Goal: Information Seeking & Learning: Learn about a topic

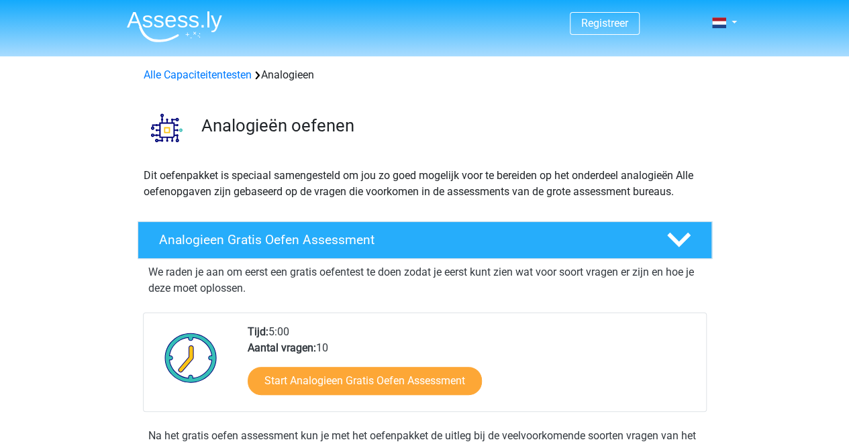
scroll to position [46, 0]
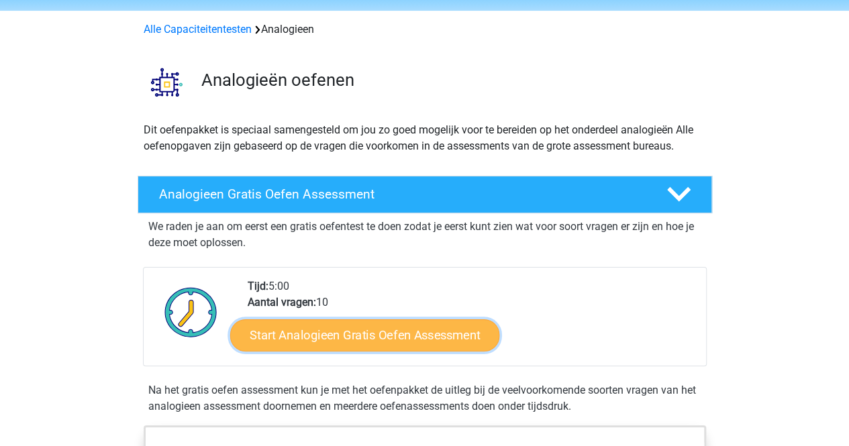
click at [328, 330] on link "Start Analogieen Gratis Oefen Assessment" at bounding box center [364, 335] width 269 height 32
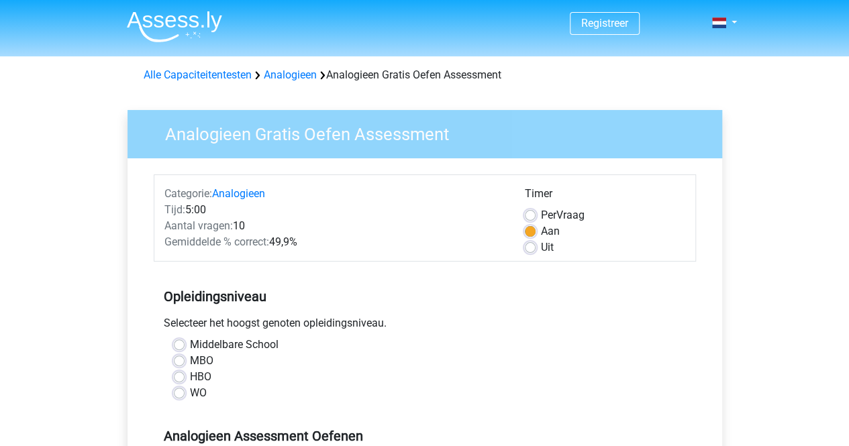
scroll to position [149, 0]
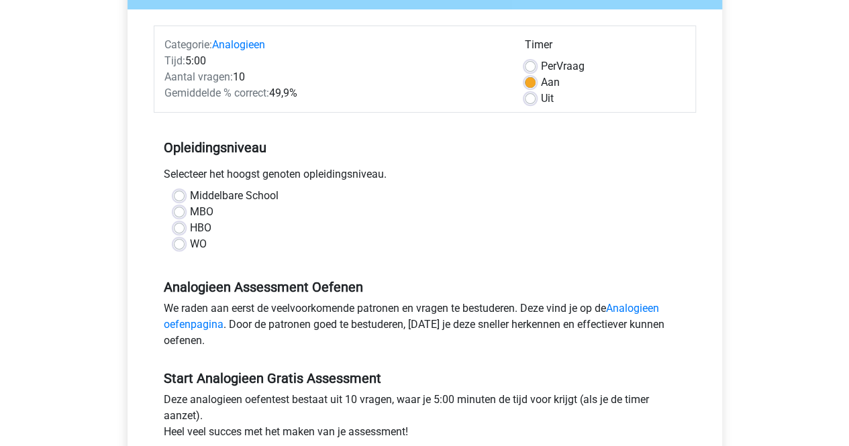
click at [190, 228] on label "HBO" at bounding box center [200, 228] width 21 height 16
click at [180, 228] on input "HBO" at bounding box center [179, 226] width 11 height 13
radio input "true"
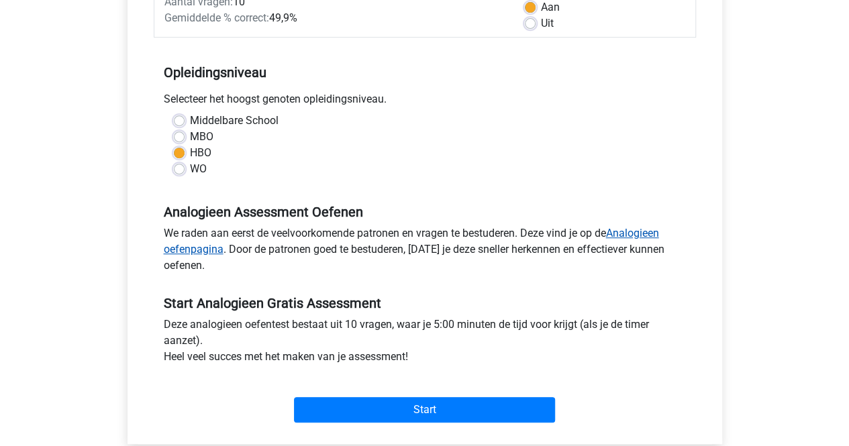
click at [636, 230] on link "Analogieen oefenpagina" at bounding box center [412, 241] width 496 height 29
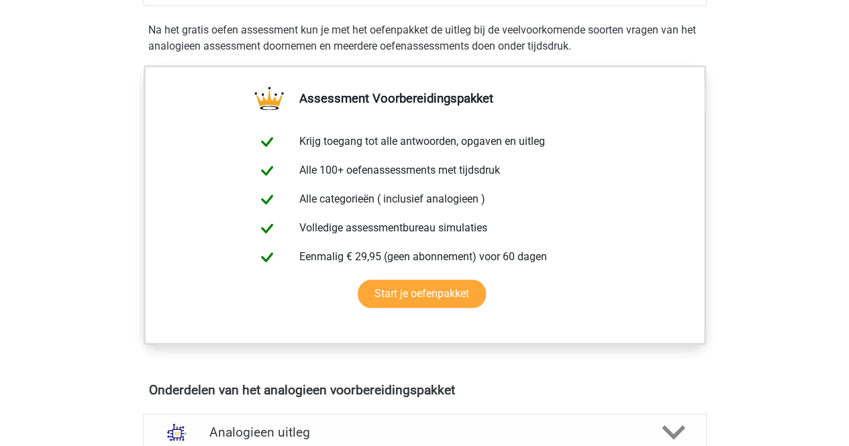
scroll to position [558, 0]
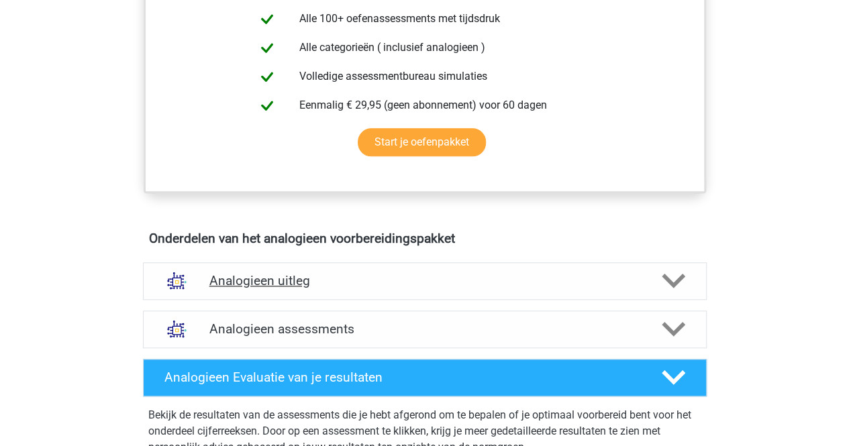
click at [691, 277] on div at bounding box center [672, 280] width 45 height 23
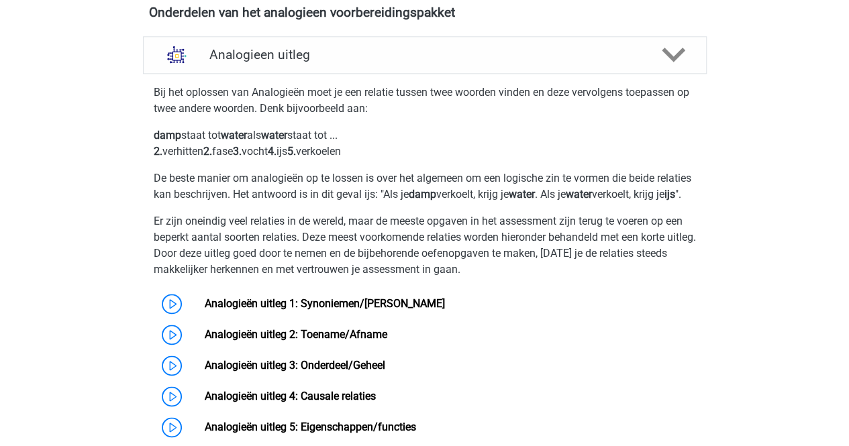
scroll to position [893, 0]
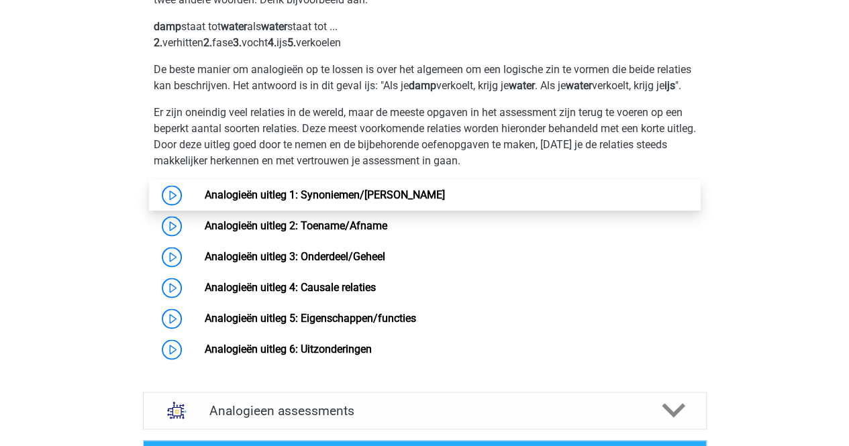
click at [205, 201] on link "Analogieën uitleg 1: Synoniemen/[PERSON_NAME]" at bounding box center [325, 195] width 240 height 13
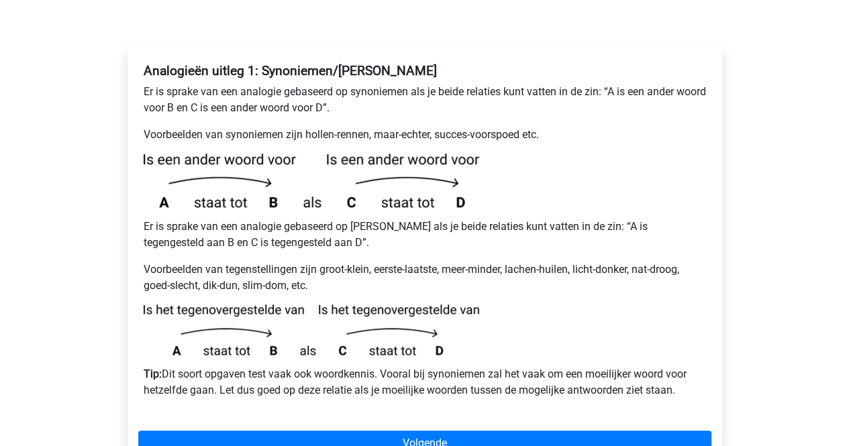
scroll to position [215, 0]
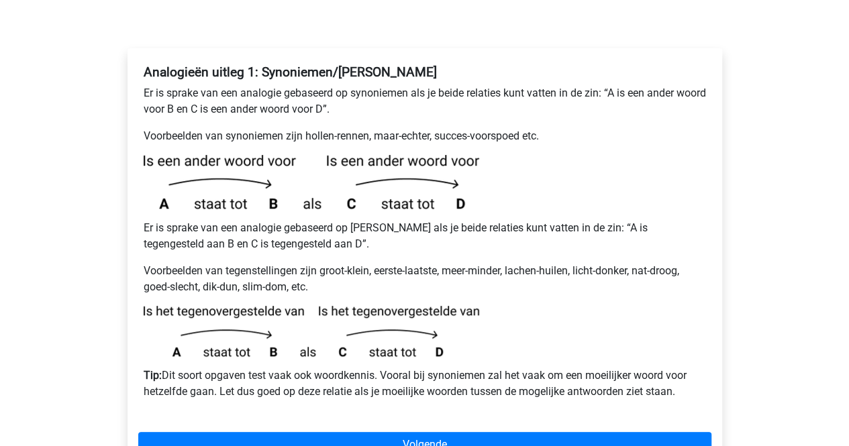
click at [454, 399] on div "Analogieën uitleg 1: Synoniemen/Antoniemen Er is sprake van een analogie gebase…" at bounding box center [425, 263] width 595 height 431
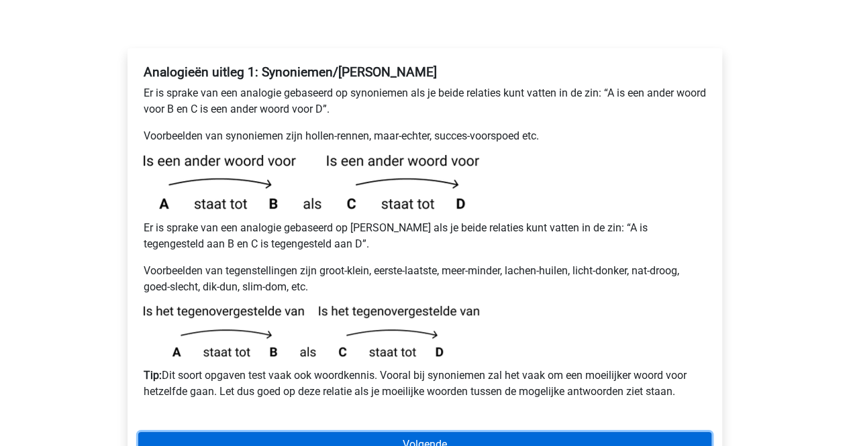
click at [435, 432] on link "Volgende" at bounding box center [424, 445] width 573 height 26
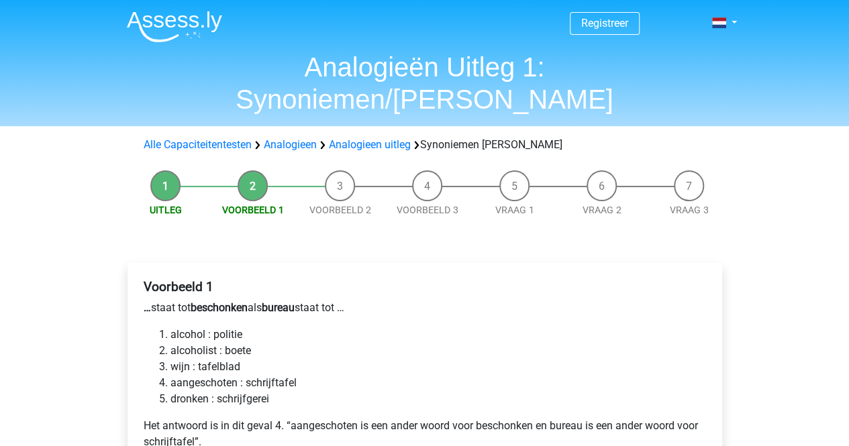
scroll to position [106, 0]
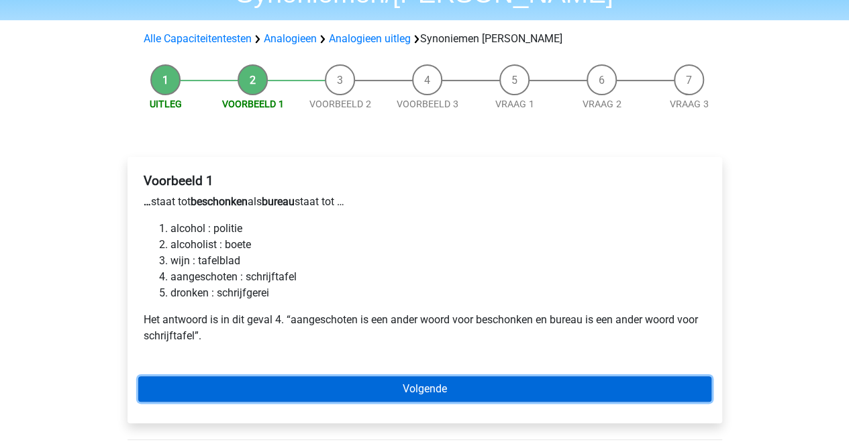
click at [440, 377] on link "Volgende" at bounding box center [424, 390] width 573 height 26
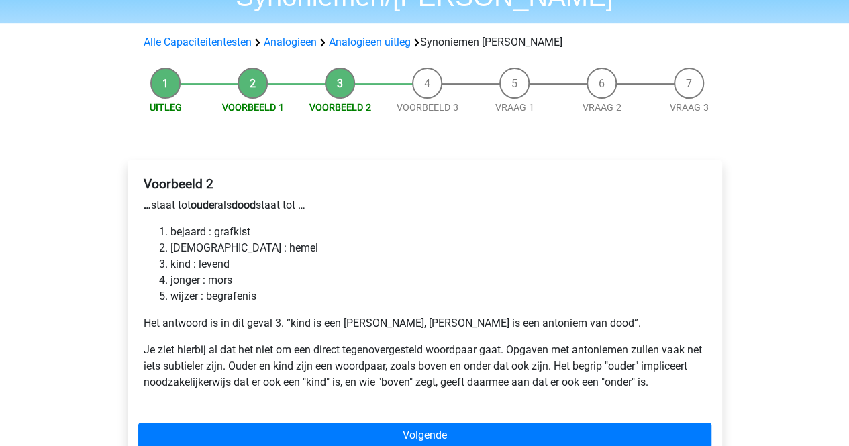
scroll to position [103, 0]
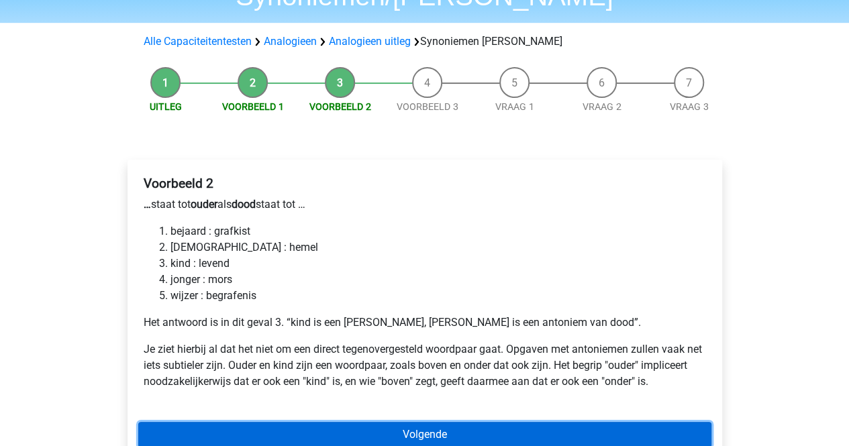
click at [503, 422] on link "Volgende" at bounding box center [424, 435] width 573 height 26
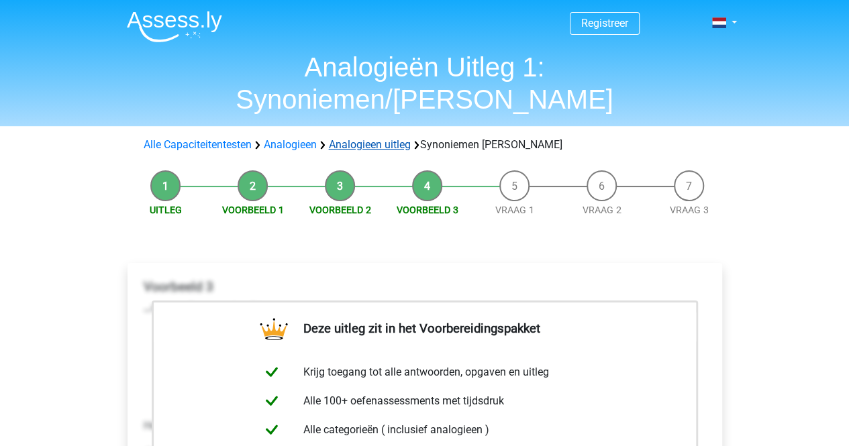
click at [369, 138] on link "Analogieen uitleg" at bounding box center [370, 144] width 82 height 13
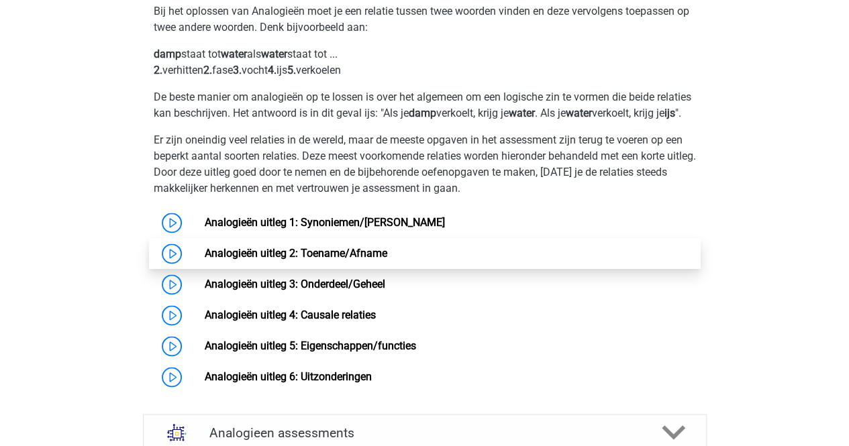
scroll to position [866, 0]
click at [205, 259] on link "Analogieën uitleg 2: Toename/Afname" at bounding box center [296, 252] width 183 height 13
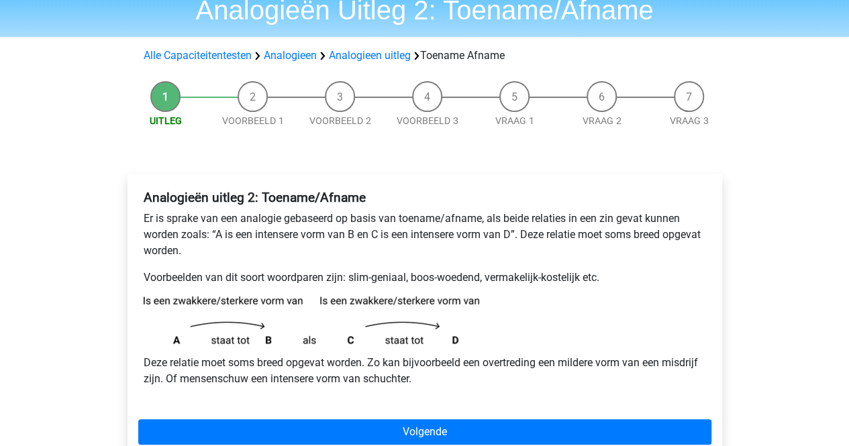
scroll to position [117, 0]
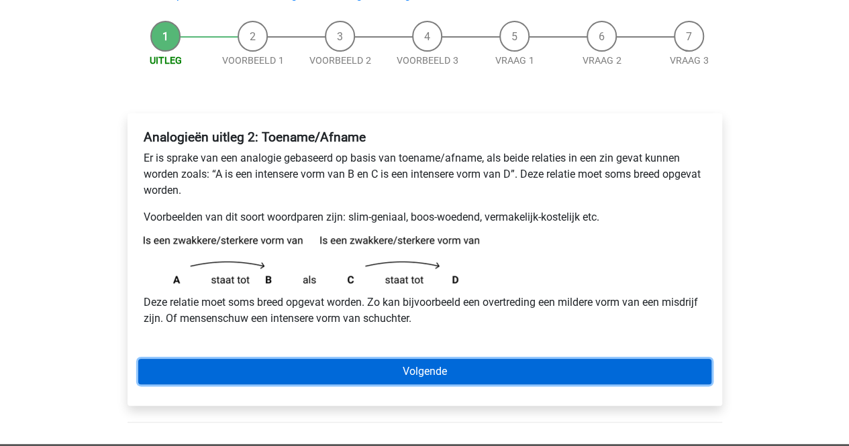
click at [497, 374] on link "Volgende" at bounding box center [424, 372] width 573 height 26
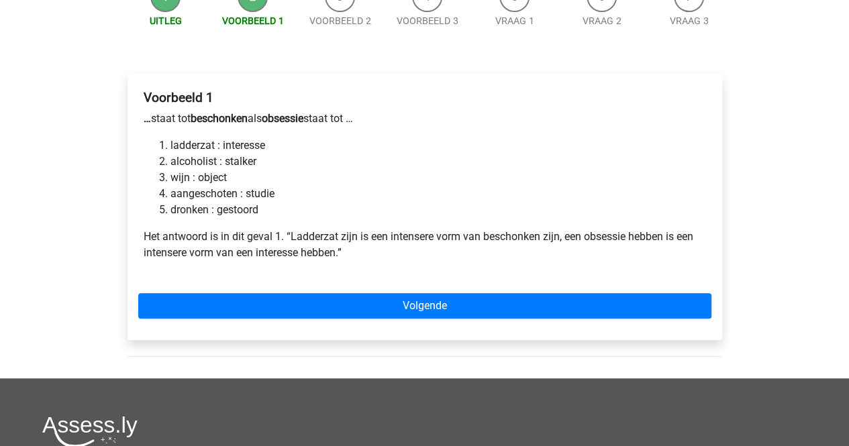
scroll to position [158, 0]
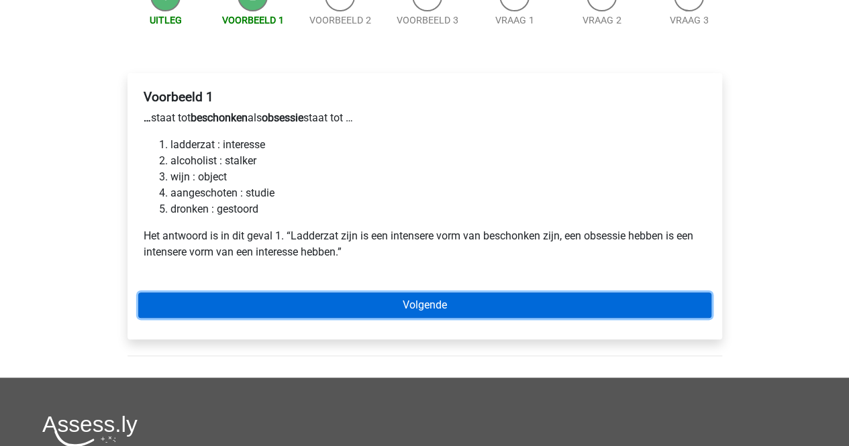
click at [513, 310] on link "Volgende" at bounding box center [424, 306] width 573 height 26
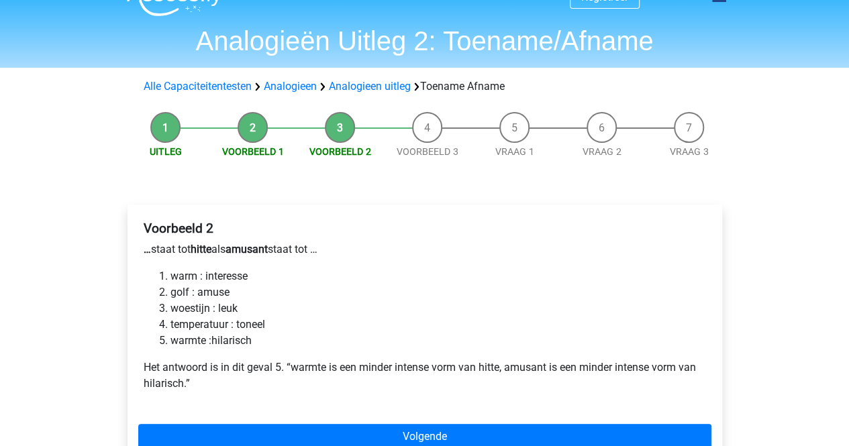
scroll to position [75, 0]
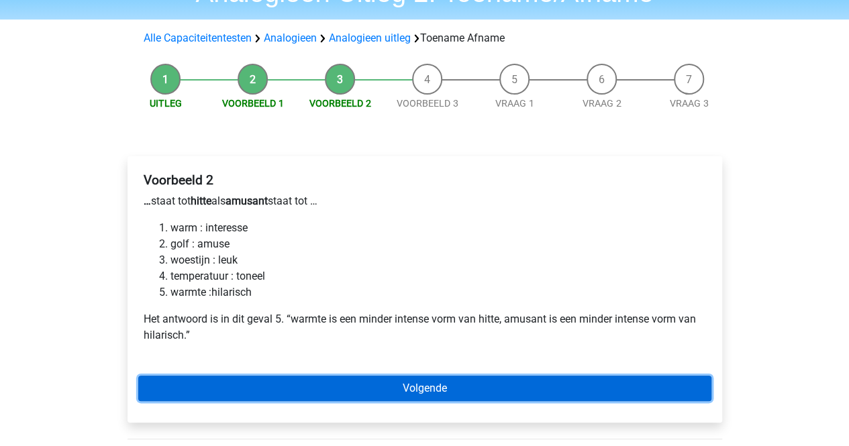
click at [443, 382] on link "Volgende" at bounding box center [424, 389] width 573 height 26
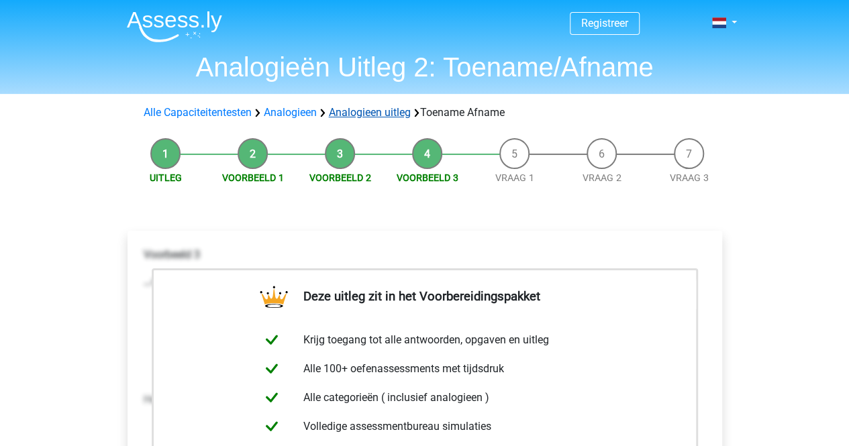
click at [375, 109] on link "Analogieen uitleg" at bounding box center [370, 112] width 82 height 13
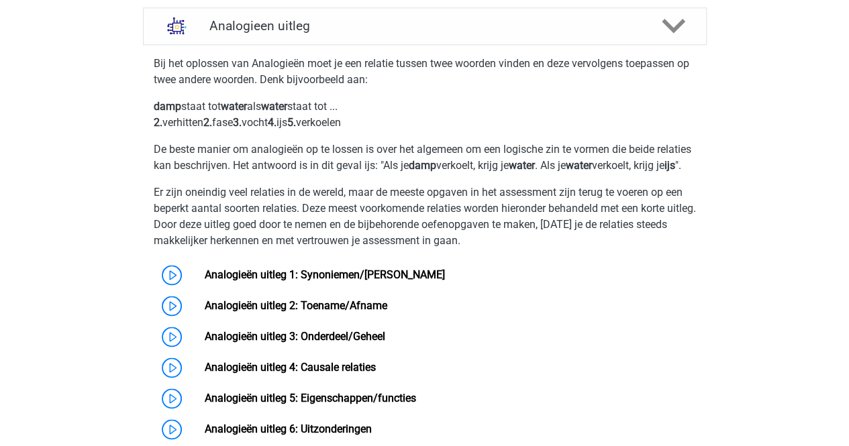
scroll to position [949, 0]
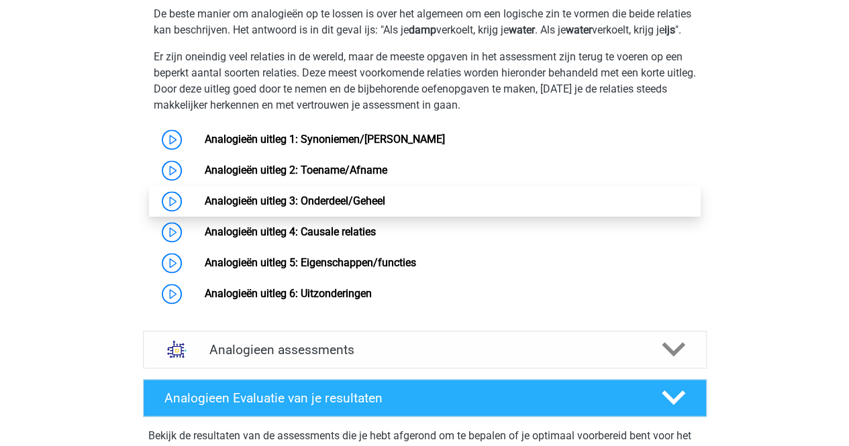
click at [343, 207] on link "Analogieën uitleg 3: Onderdeel/Geheel" at bounding box center [295, 201] width 181 height 13
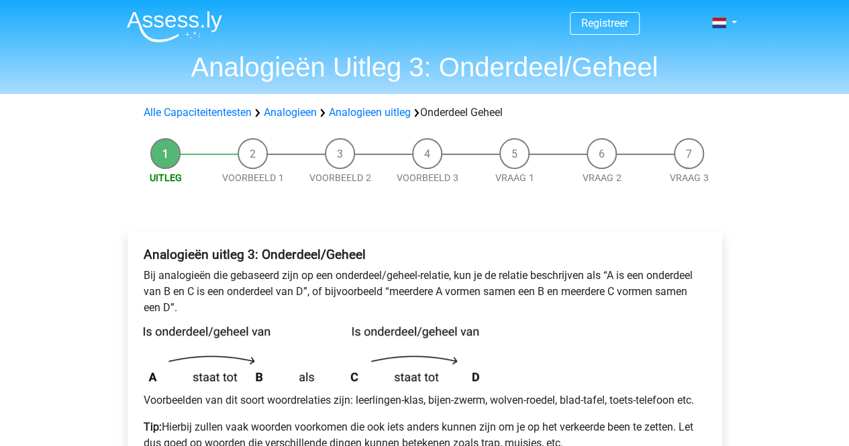
scroll to position [167, 0]
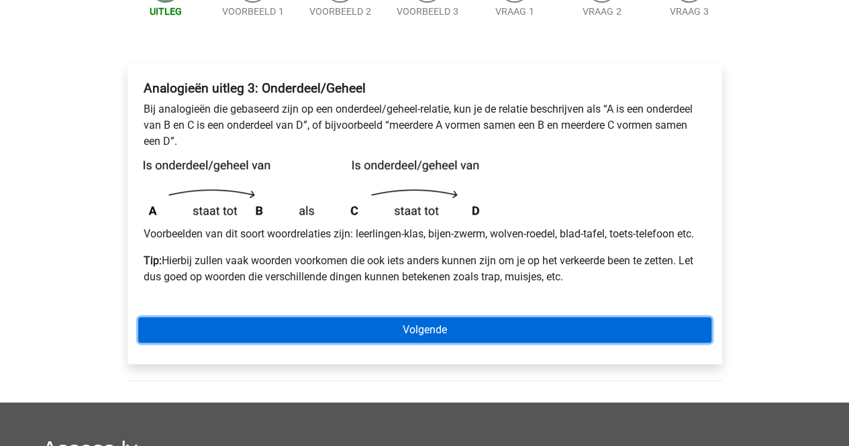
click at [430, 333] on link "Volgende" at bounding box center [424, 331] width 573 height 26
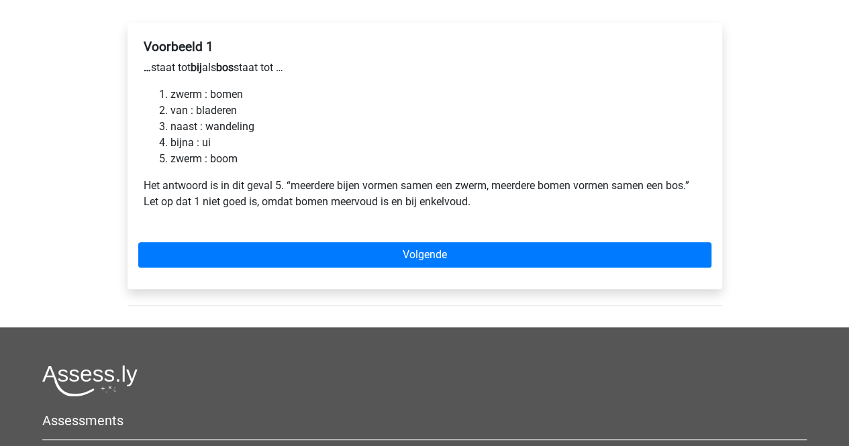
scroll to position [209, 0]
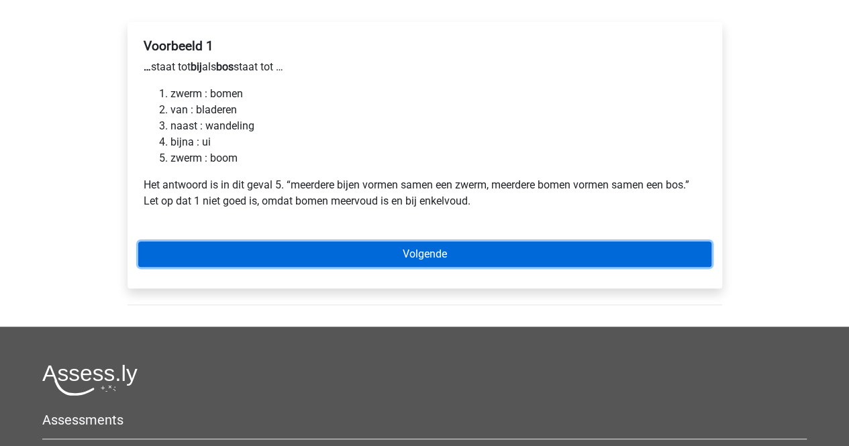
click at [478, 261] on link "Volgende" at bounding box center [424, 255] width 573 height 26
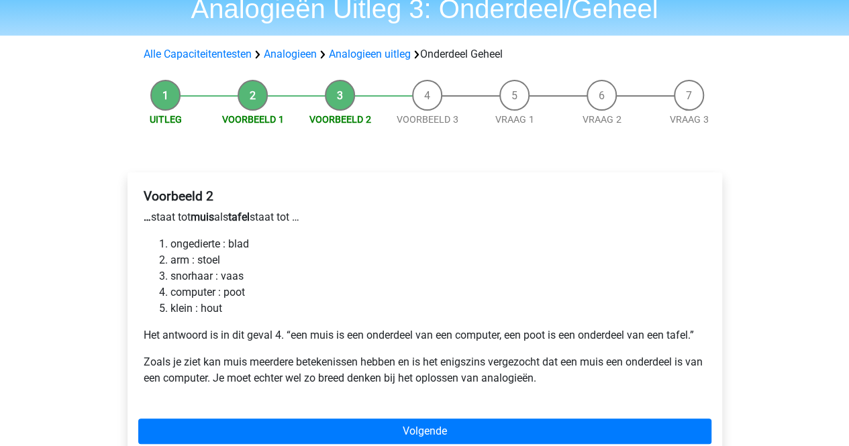
scroll to position [59, 0]
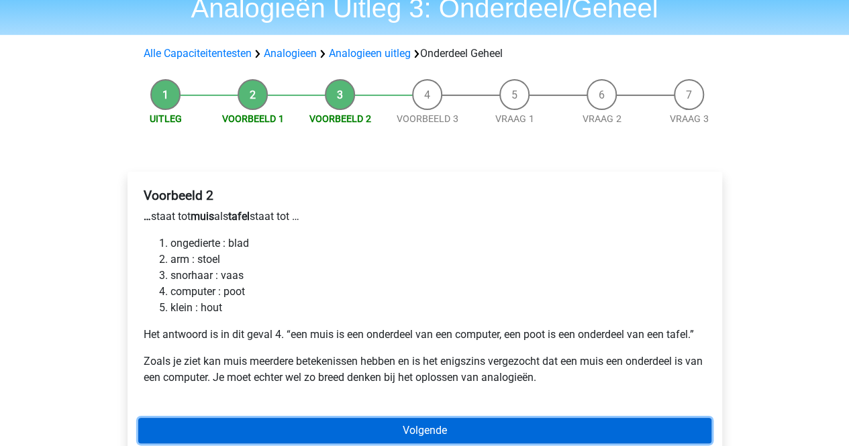
click at [422, 432] on link "Volgende" at bounding box center [424, 431] width 573 height 26
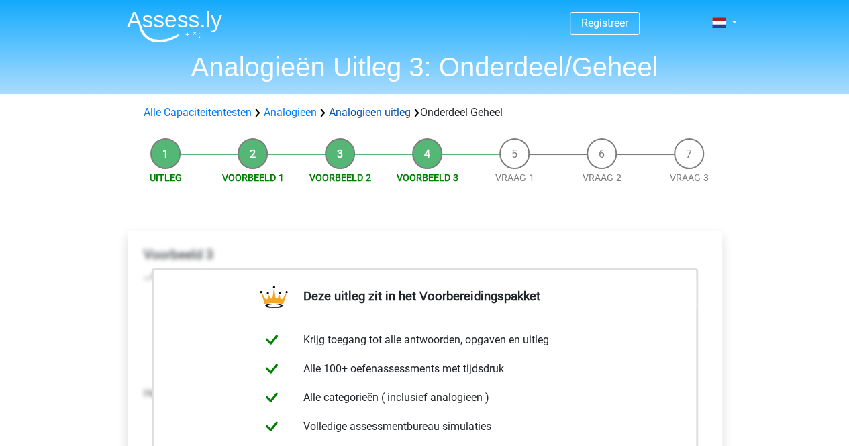
click at [353, 111] on link "Analogieen uitleg" at bounding box center [370, 112] width 82 height 13
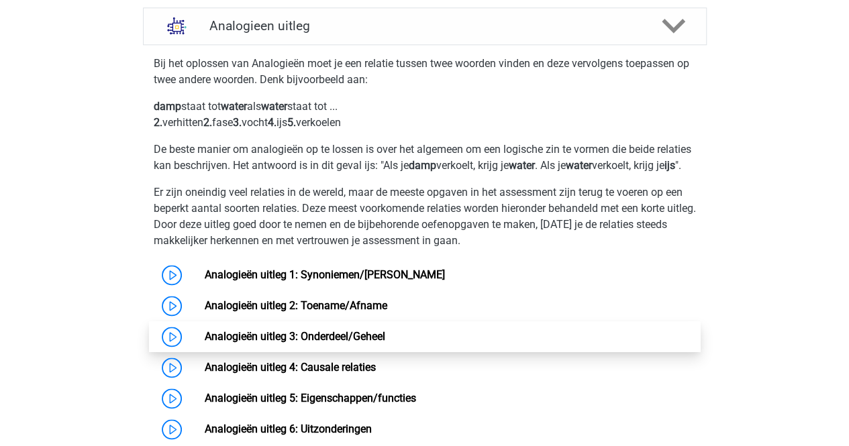
scroll to position [844, 0]
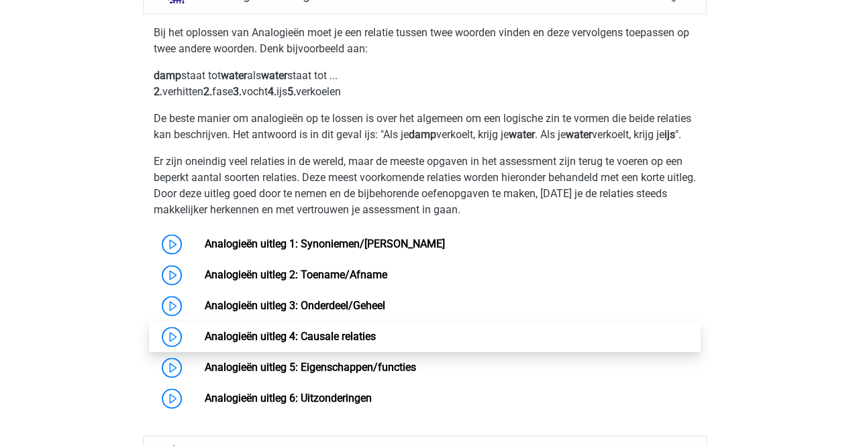
click at [205, 343] on link "Analogieën uitleg 4: Causale relaties" at bounding box center [290, 336] width 171 height 13
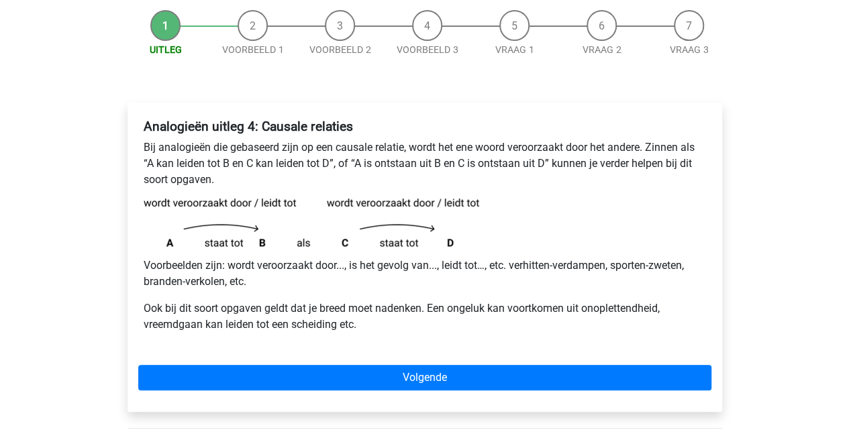
scroll to position [129, 0]
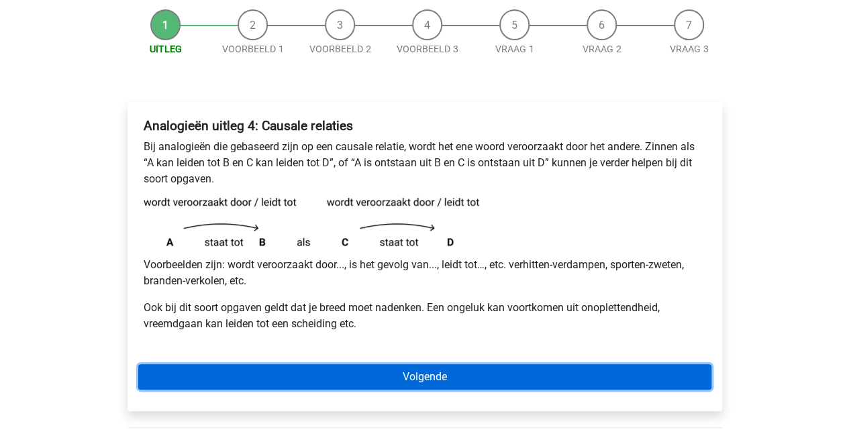
click at [274, 377] on link "Volgende" at bounding box center [424, 378] width 573 height 26
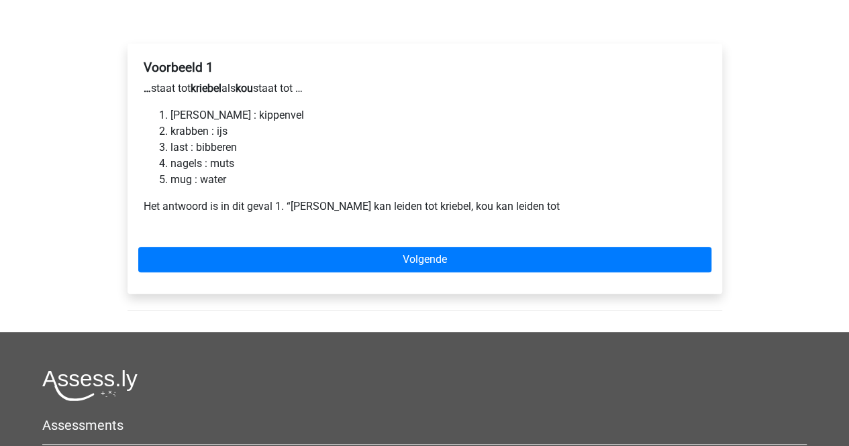
scroll to position [188, 0]
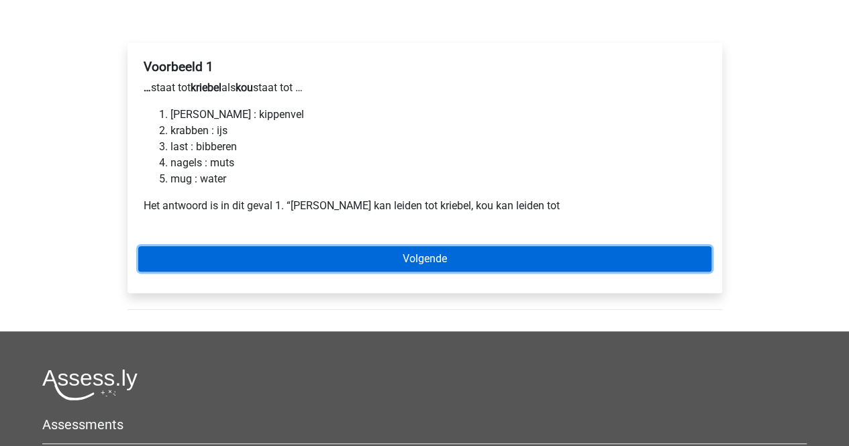
click at [343, 261] on link "Volgende" at bounding box center [424, 259] width 573 height 26
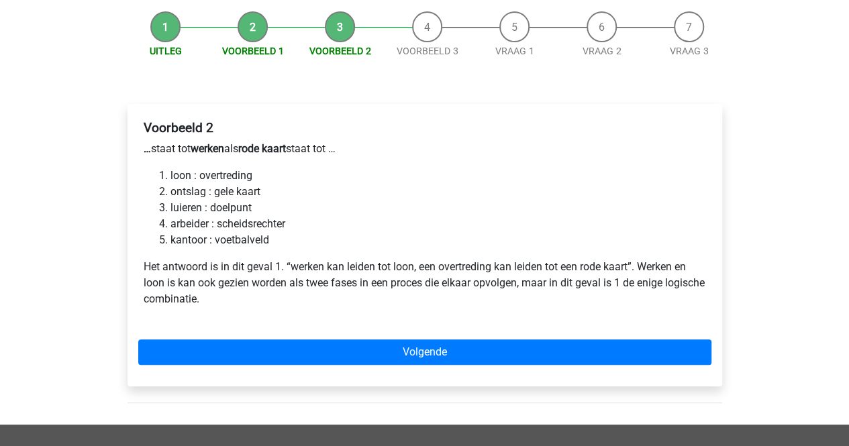
scroll to position [128, 0]
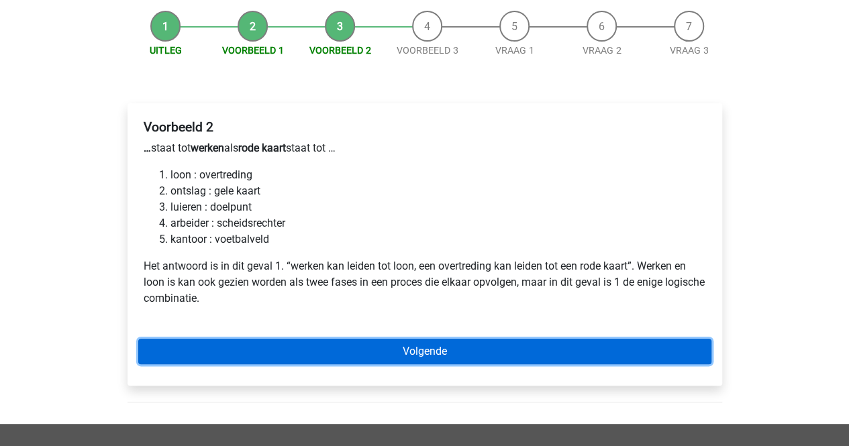
click at [471, 351] on link "Volgende" at bounding box center [424, 352] width 573 height 26
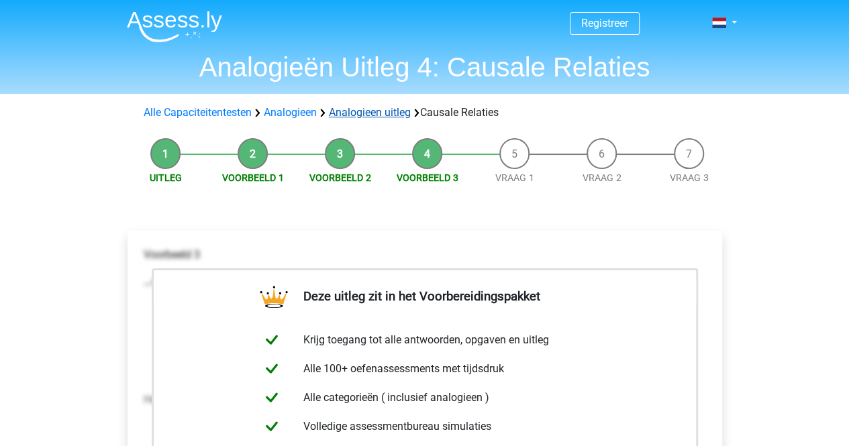
click at [361, 113] on link "Analogieen uitleg" at bounding box center [370, 112] width 82 height 13
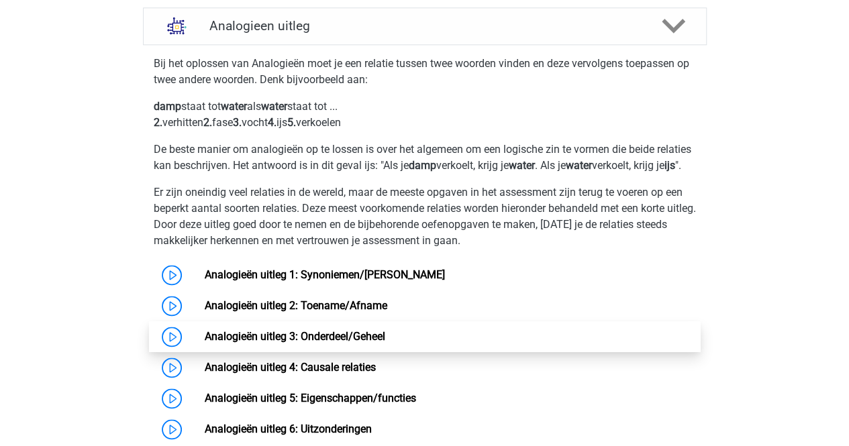
scroll to position [885, 0]
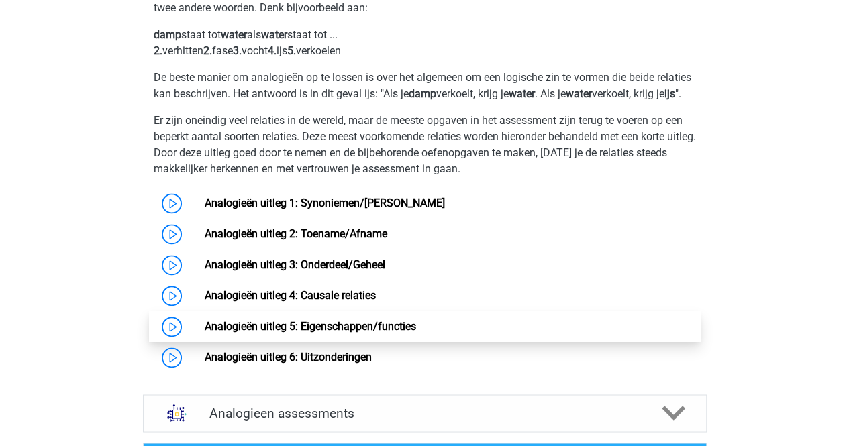
click at [322, 333] on link "Analogieën uitleg 5: Eigenschappen/functies" at bounding box center [310, 326] width 211 height 13
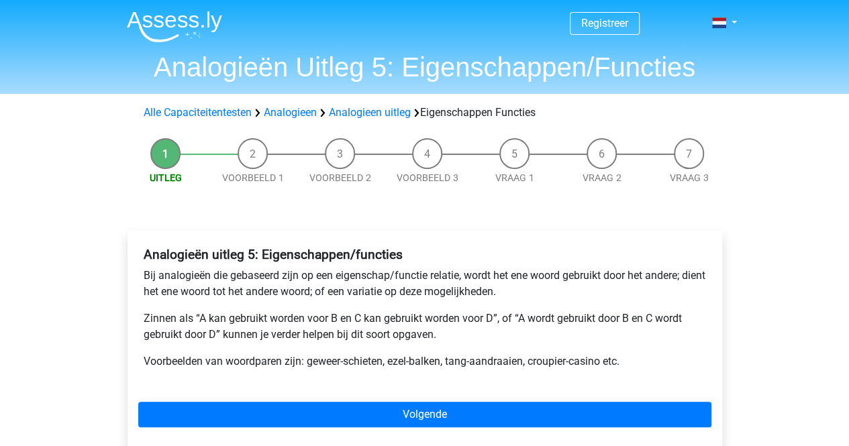
scroll to position [73, 0]
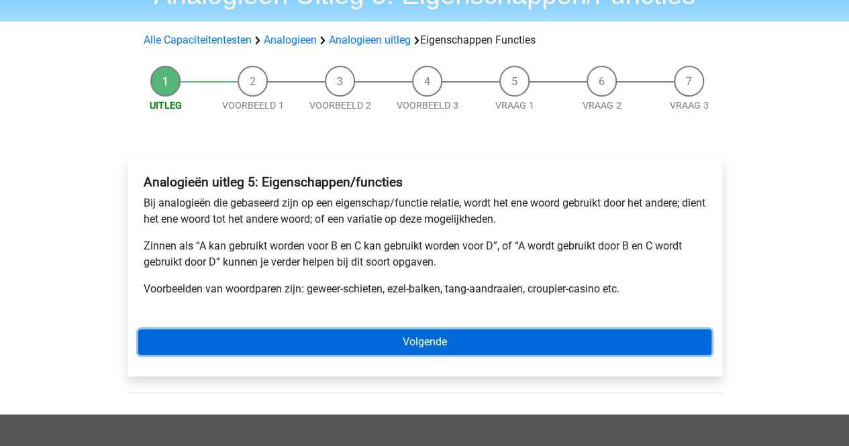
click at [322, 340] on link "Volgende" at bounding box center [424, 343] width 573 height 26
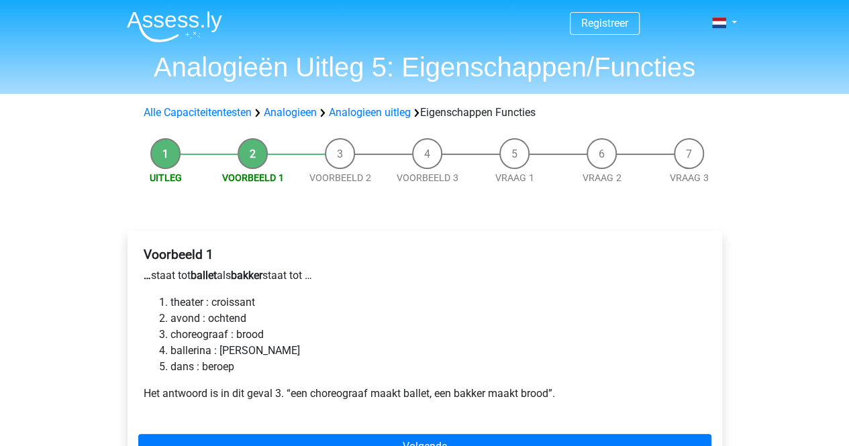
scroll to position [30, 0]
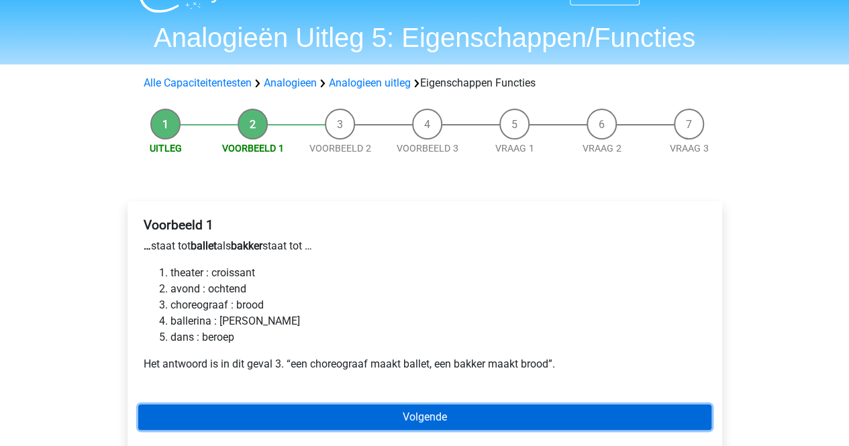
click at [340, 411] on link "Volgende" at bounding box center [424, 418] width 573 height 26
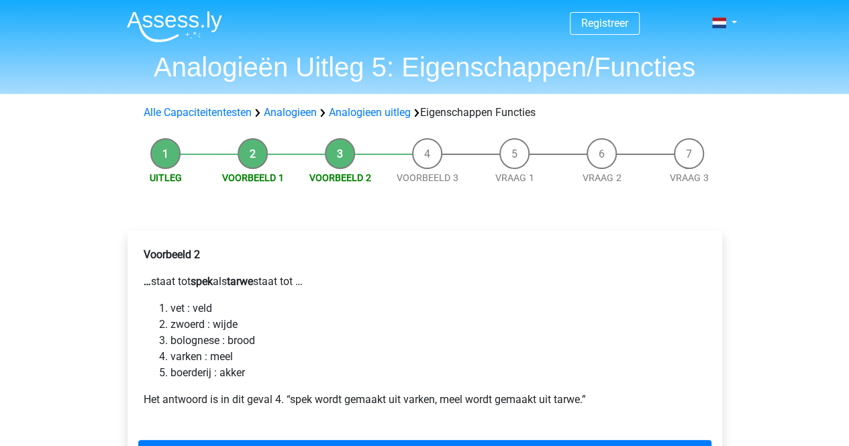
scroll to position [23, 0]
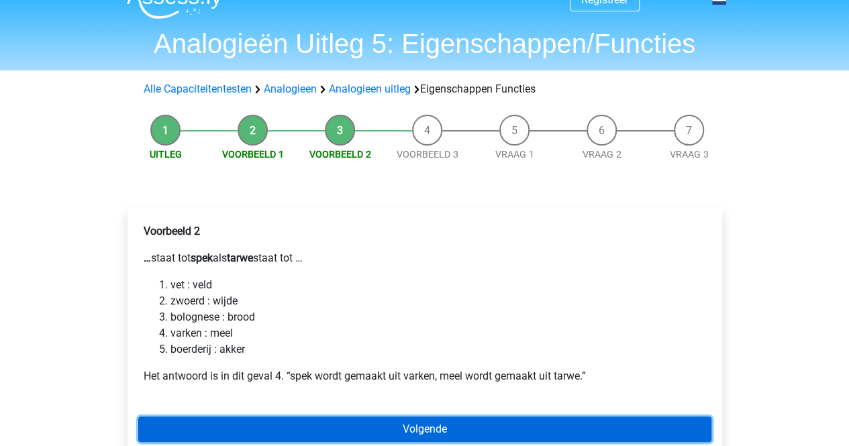
click at [402, 422] on link "Volgende" at bounding box center [424, 430] width 573 height 26
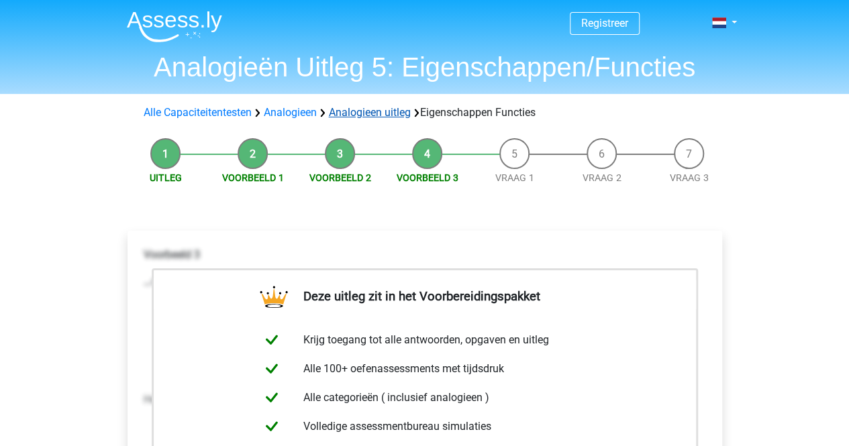
click at [359, 108] on link "Analogieen uitleg" at bounding box center [370, 112] width 82 height 13
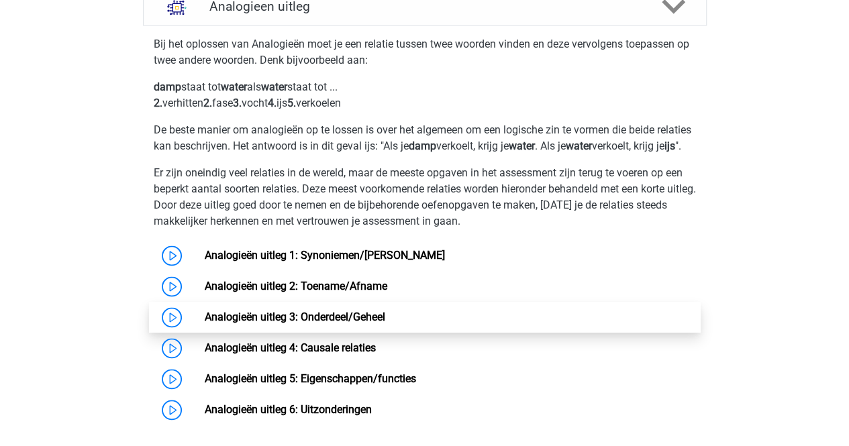
scroll to position [833, 0]
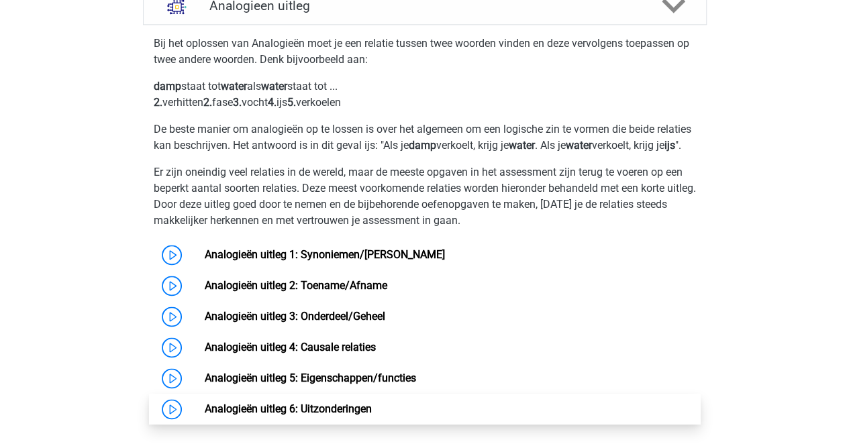
click at [312, 416] on link "Analogieën uitleg 6: Uitzonderingen" at bounding box center [288, 409] width 167 height 13
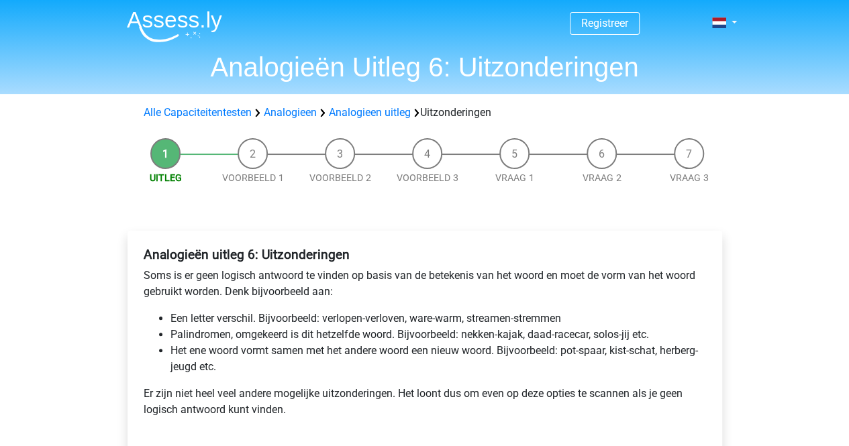
scroll to position [93, 0]
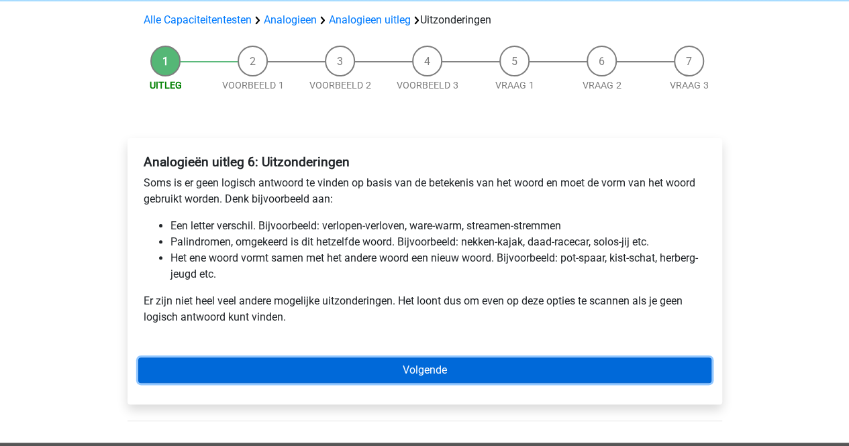
click at [359, 368] on link "Volgende" at bounding box center [424, 371] width 573 height 26
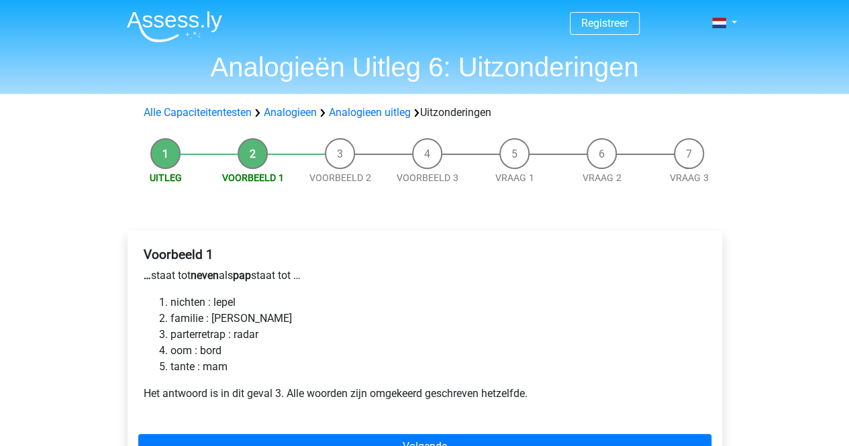
scroll to position [28, 0]
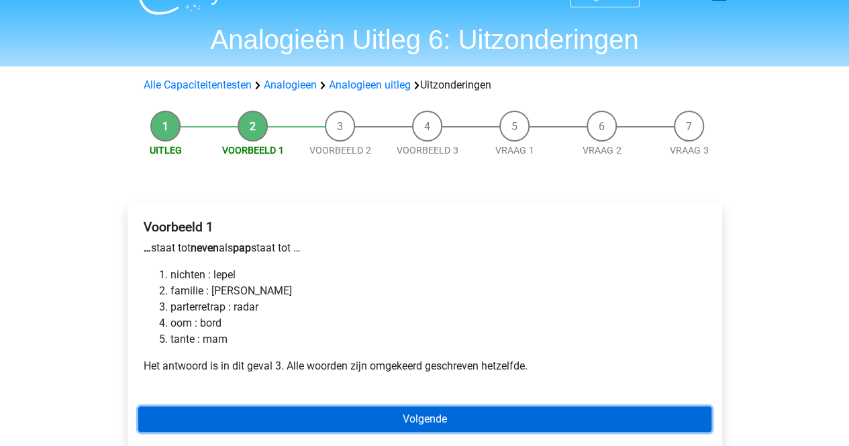
click at [454, 414] on link "Volgende" at bounding box center [424, 420] width 573 height 26
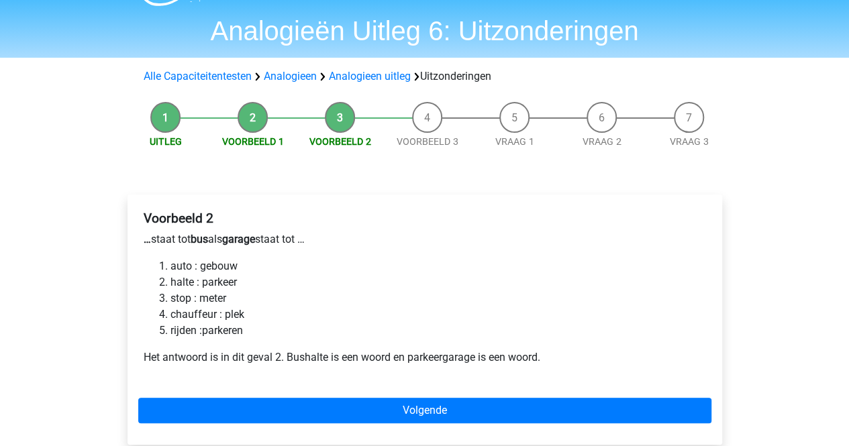
scroll to position [38, 0]
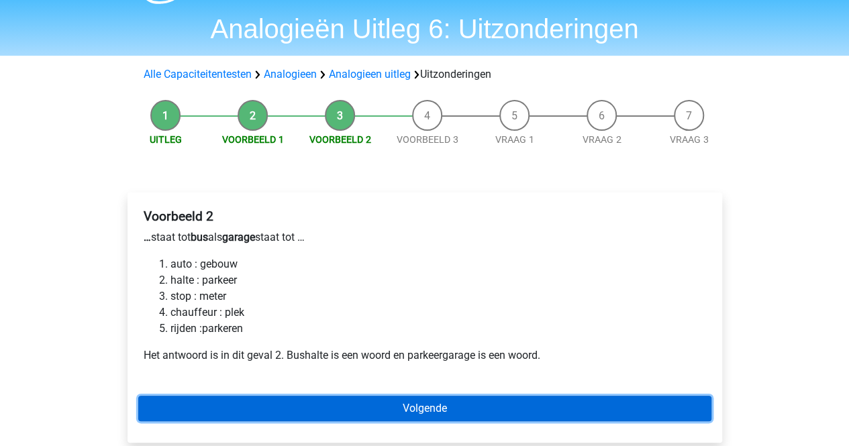
click at [406, 409] on link "Volgende" at bounding box center [424, 409] width 573 height 26
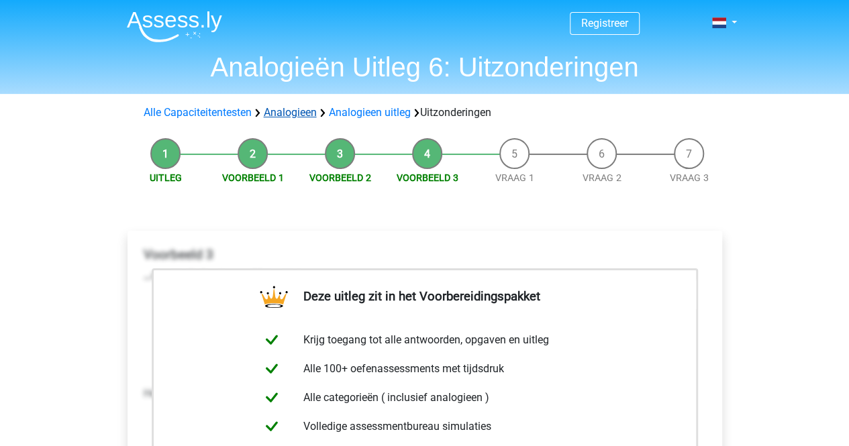
click at [287, 112] on link "Analogieen" at bounding box center [290, 112] width 53 height 13
